Goal: Transaction & Acquisition: Book appointment/travel/reservation

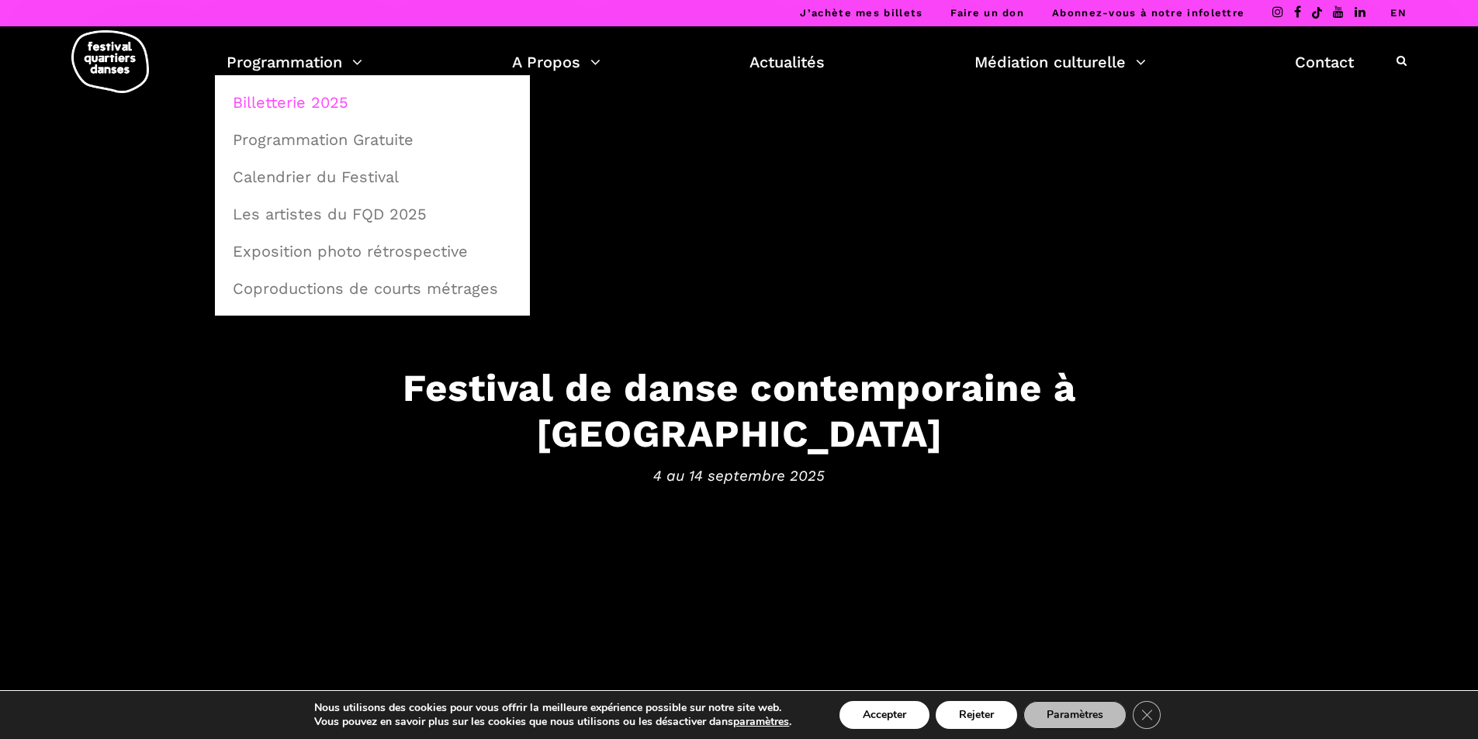
click at [317, 102] on link "Billetterie 2025" at bounding box center [372, 103] width 298 height 36
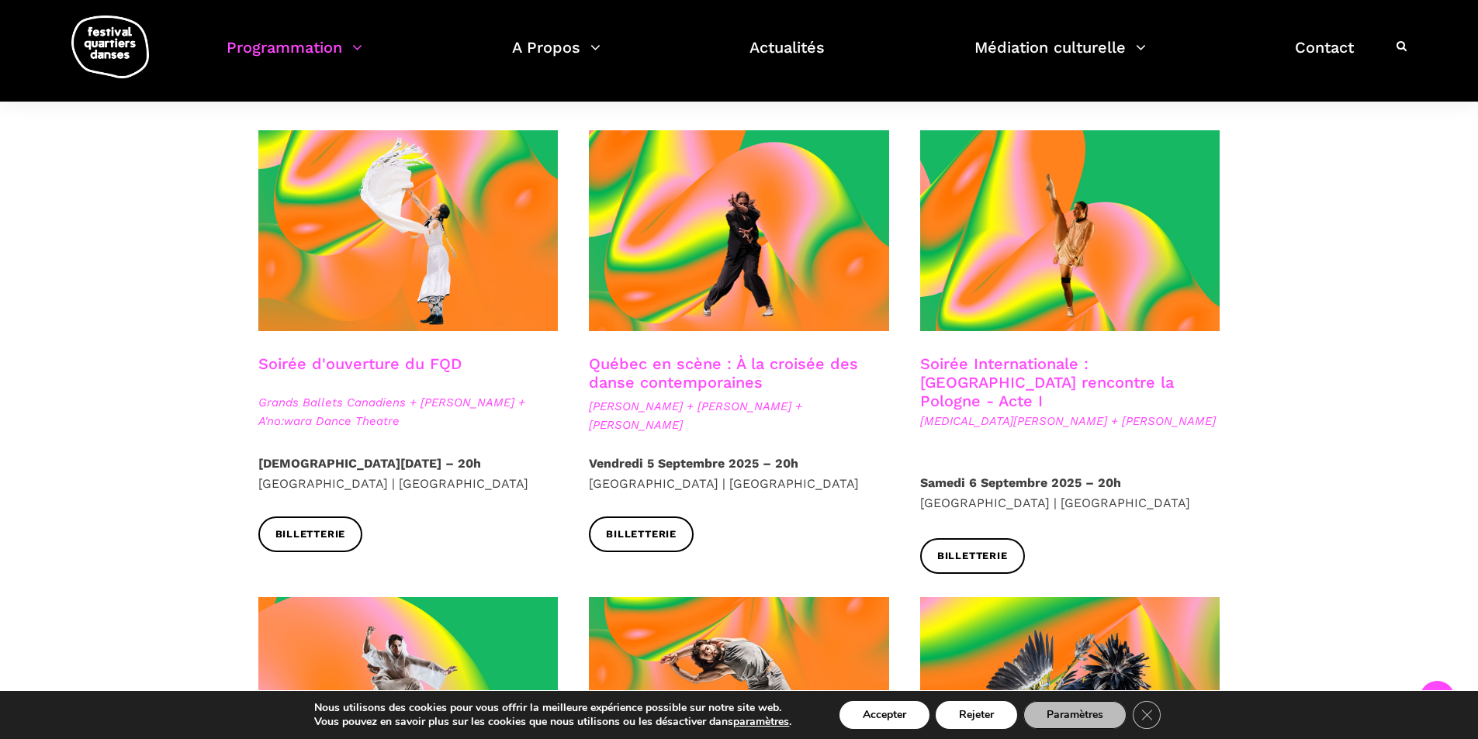
scroll to position [365, 0]
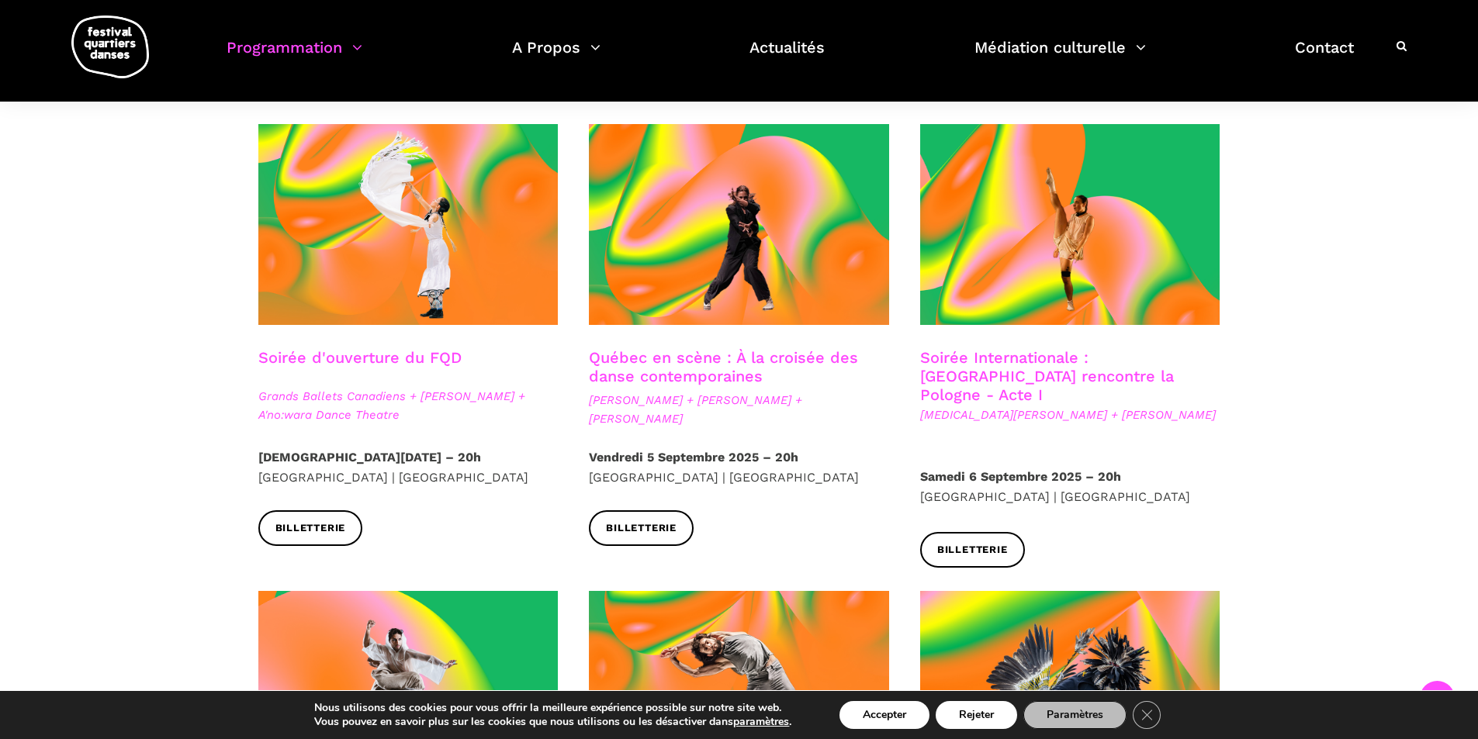
click at [341, 363] on link "Soirée d'ouverture du FQD" at bounding box center [359, 357] width 203 height 19
